Goal: Find specific page/section: Find specific page/section

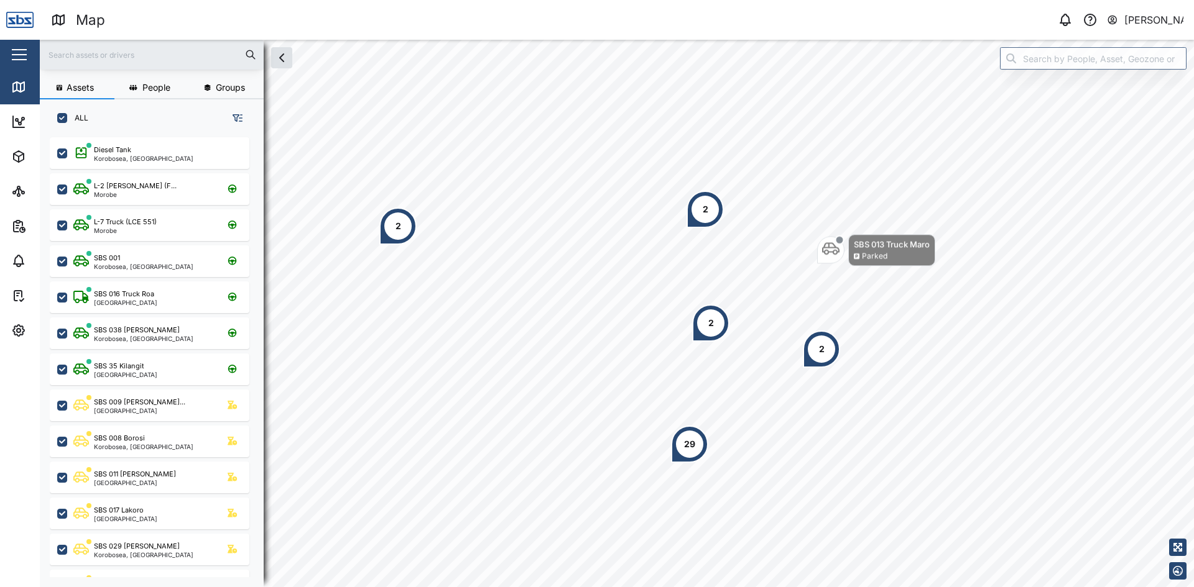
scroll to position [435, 195]
click at [107, 60] on input "text" at bounding box center [151, 54] width 209 height 19
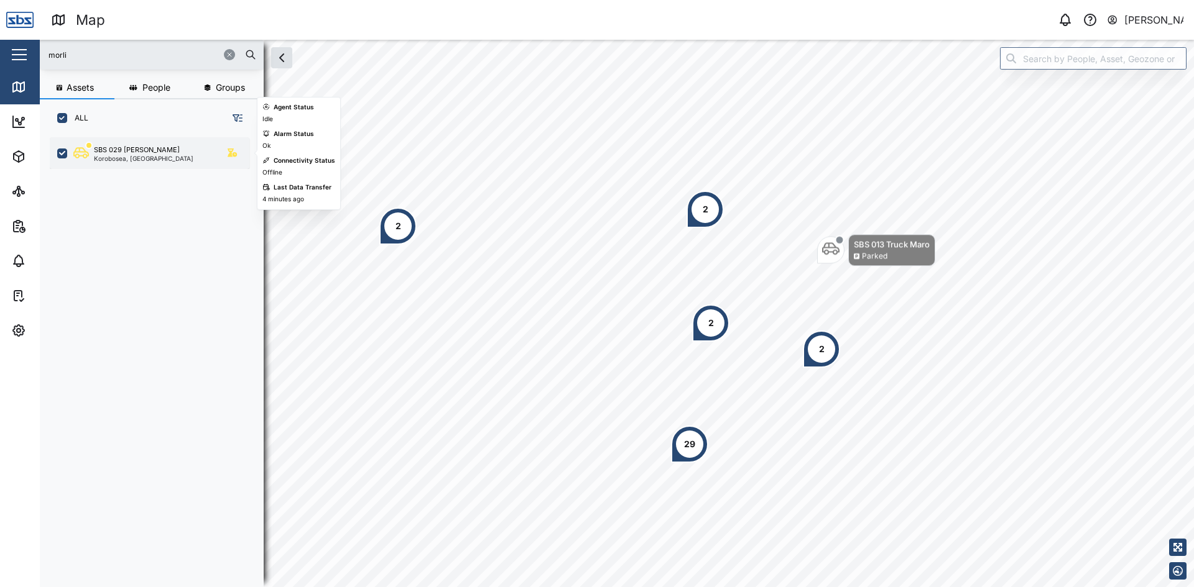
click at [122, 153] on div "SBS 029 [PERSON_NAME]" at bounding box center [137, 150] width 86 height 11
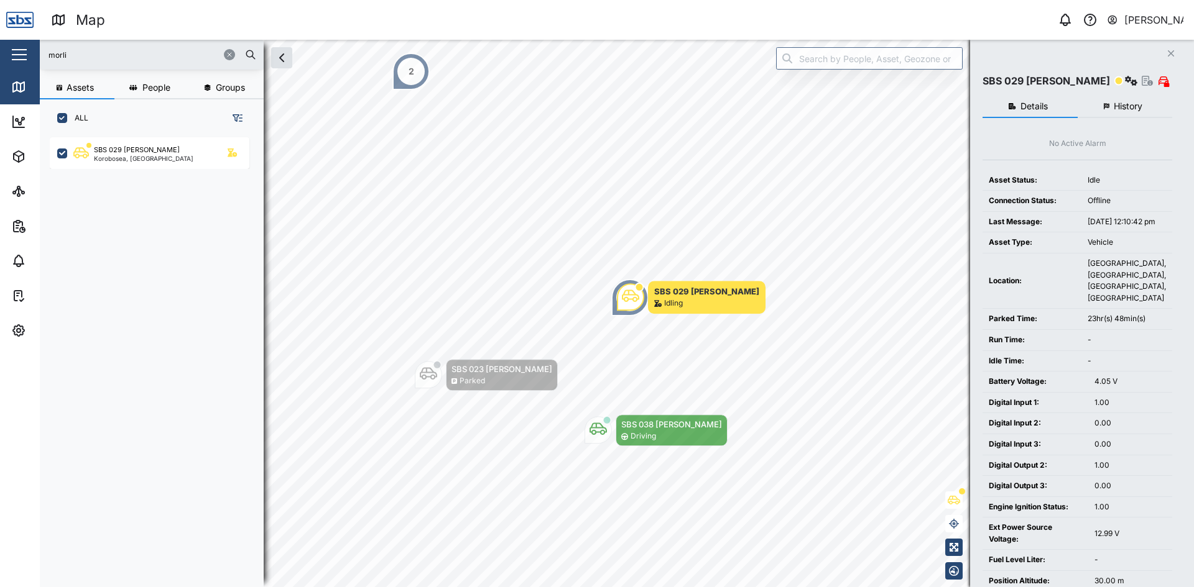
drag, startPoint x: 108, startPoint y: 55, endPoint x: 26, endPoint y: 47, distance: 81.8
click at [26, 47] on div "Map 0 [PERSON_NAME] Close Map Dashboard Assets ATS Camera Generator Personnel T…" at bounding box center [597, 293] width 1194 height 587
type input "31"
click at [122, 149] on div "SBS 031 [PERSON_NAME]" at bounding box center [136, 150] width 84 height 11
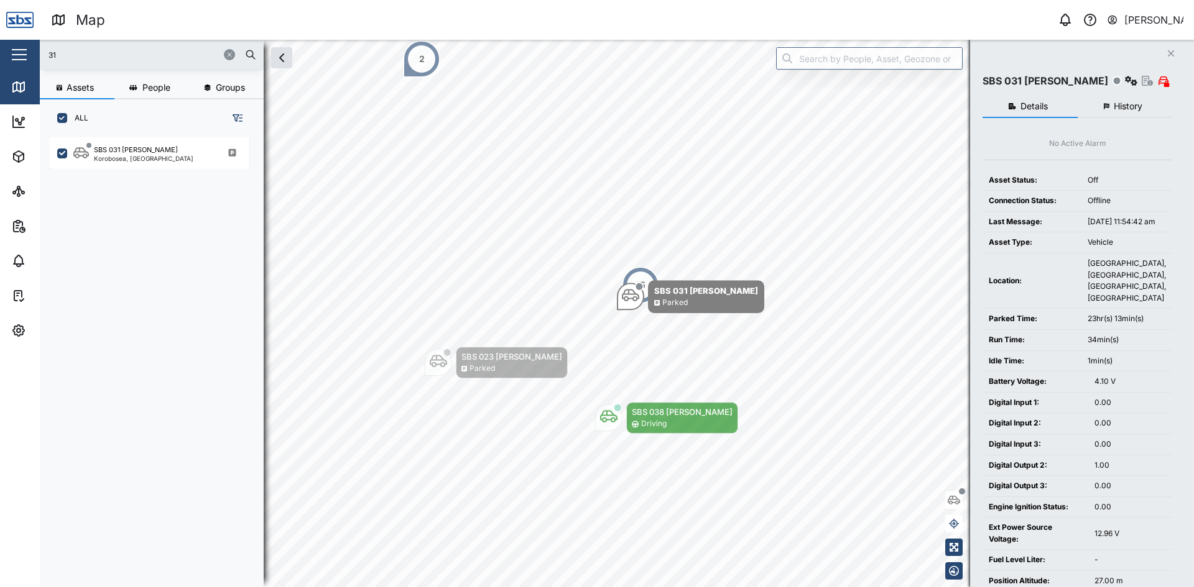
drag, startPoint x: 111, startPoint y: 58, endPoint x: 0, endPoint y: 42, distance: 112.4
click at [0, 42] on div "Map 0 [PERSON_NAME] Close Map Dashboard Assets ATS Camera Generator Personnel T…" at bounding box center [597, 293] width 1194 height 587
click at [1171, 53] on icon "button" at bounding box center [1171, 53] width 6 height 6
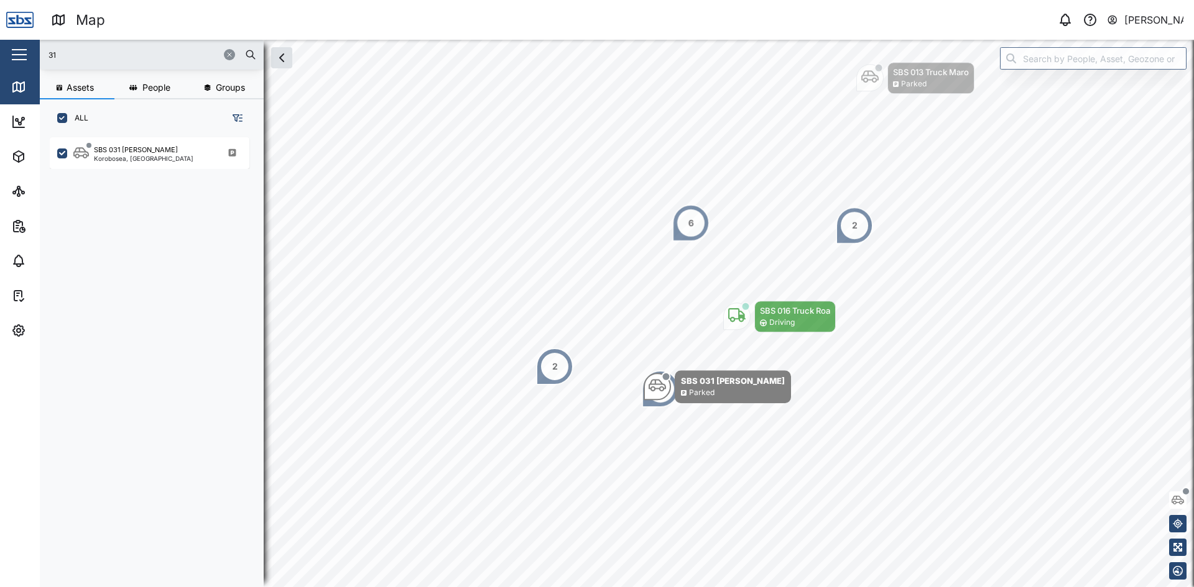
click at [694, 228] on div "6" at bounding box center [690, 223] width 37 height 37
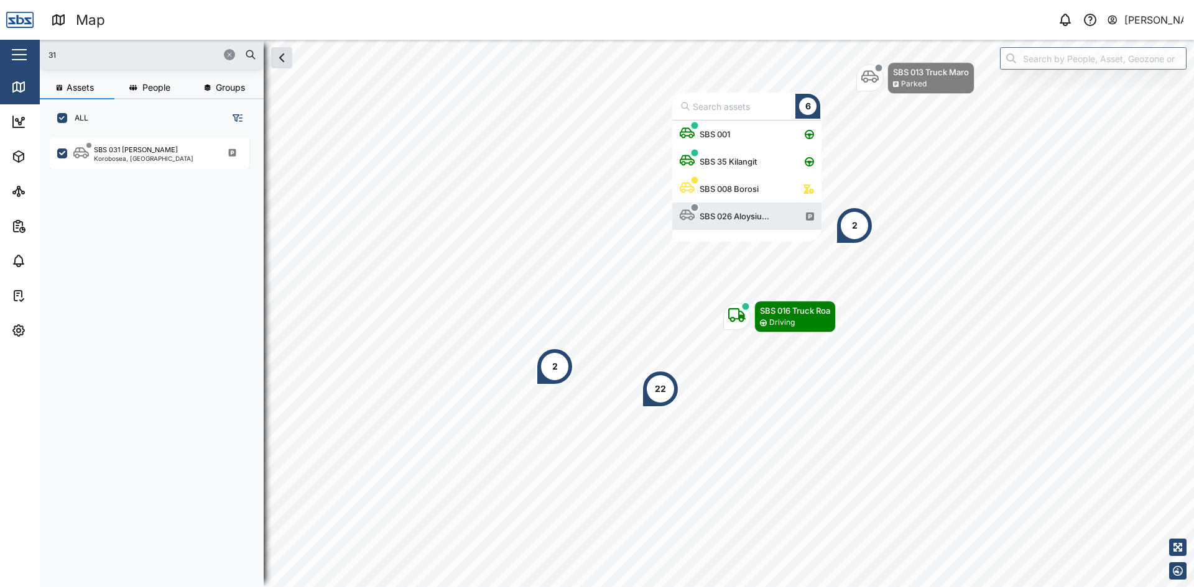
scroll to position [112, 140]
click at [734, 129] on div "SBS 001" at bounding box center [714, 134] width 40 height 12
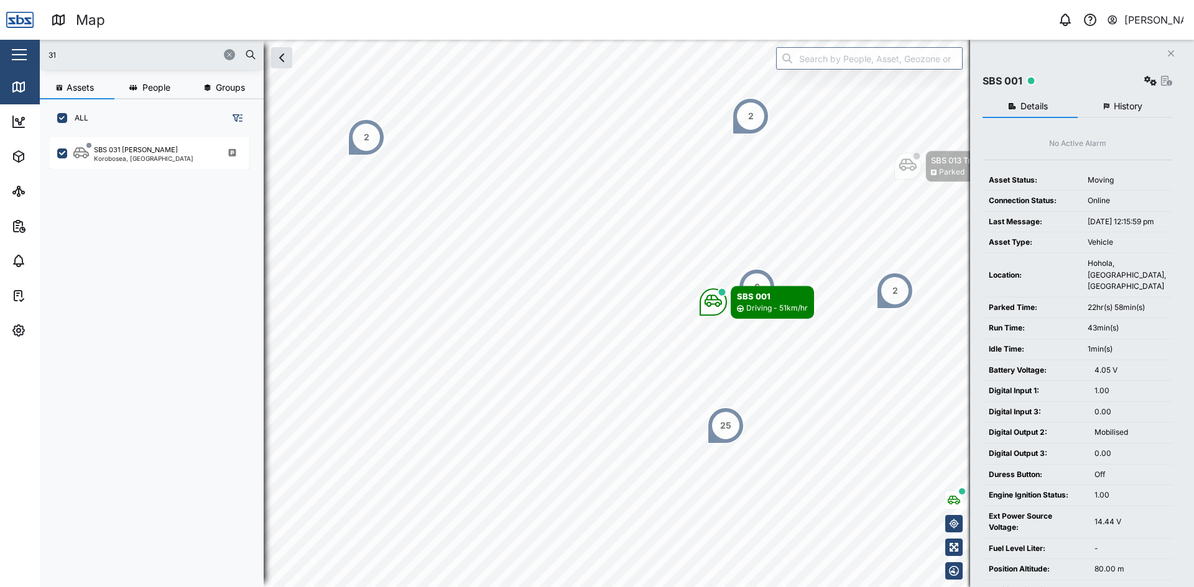
click at [228, 52] on icon "button" at bounding box center [229, 54] width 7 height 7
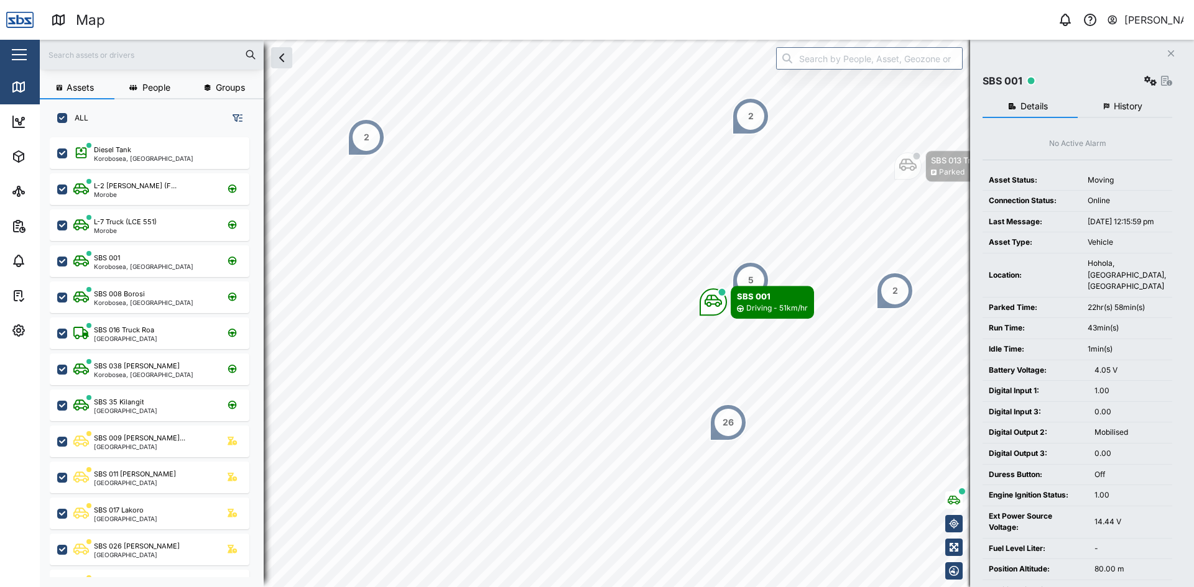
click at [160, 53] on input "text" at bounding box center [151, 54] width 209 height 19
